Goal: Task Accomplishment & Management: Complete application form

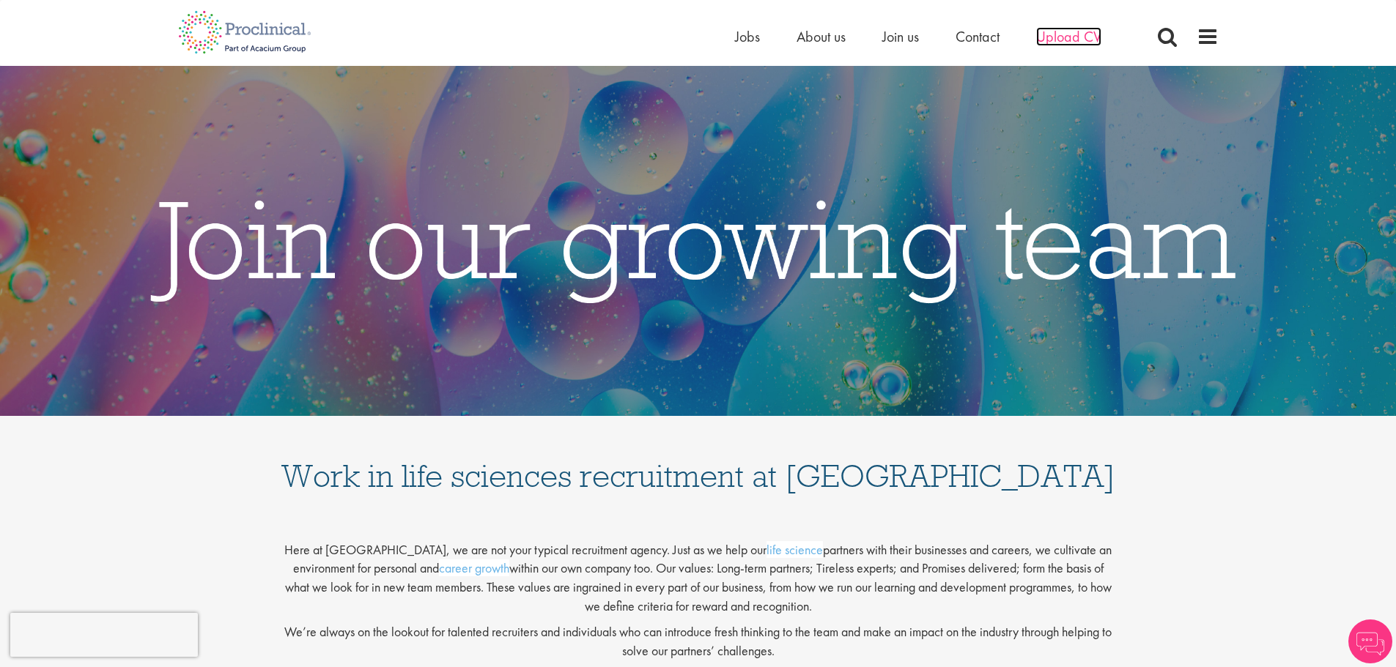
click at [1056, 36] on span "Upload CV" at bounding box center [1068, 36] width 65 height 19
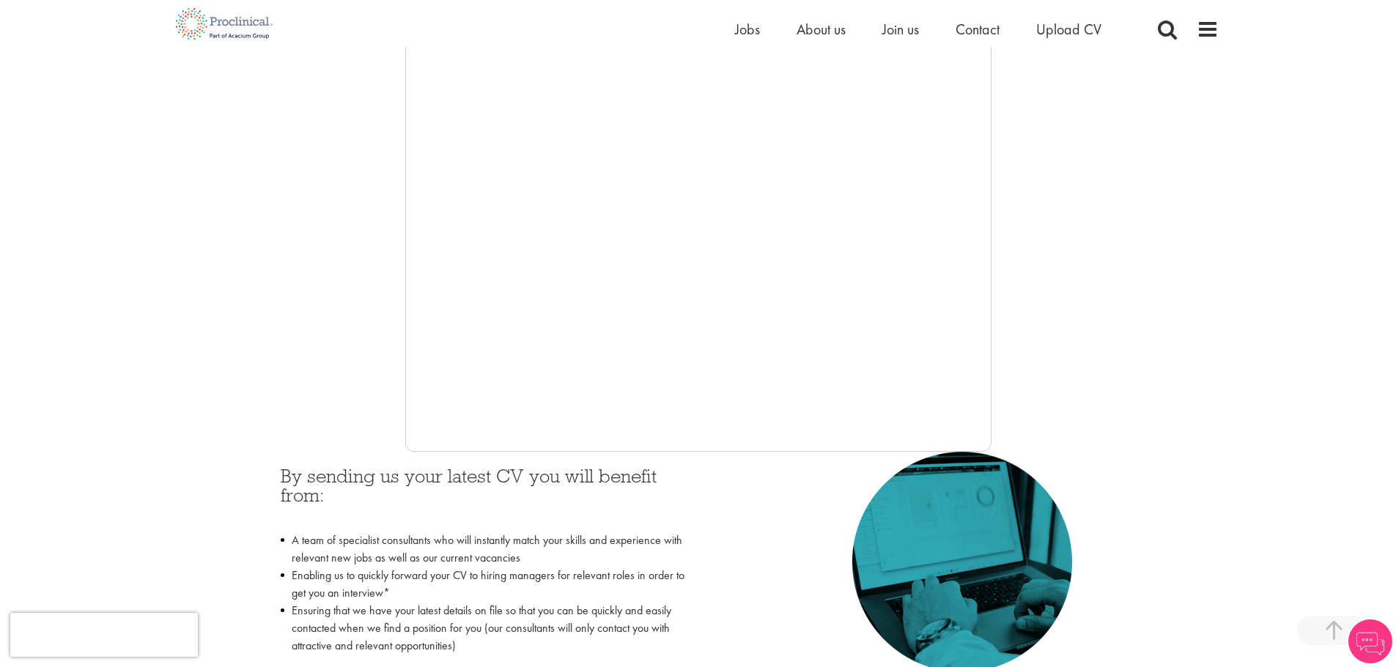
scroll to position [293, 0]
